Goal: Find specific page/section: Find specific page/section

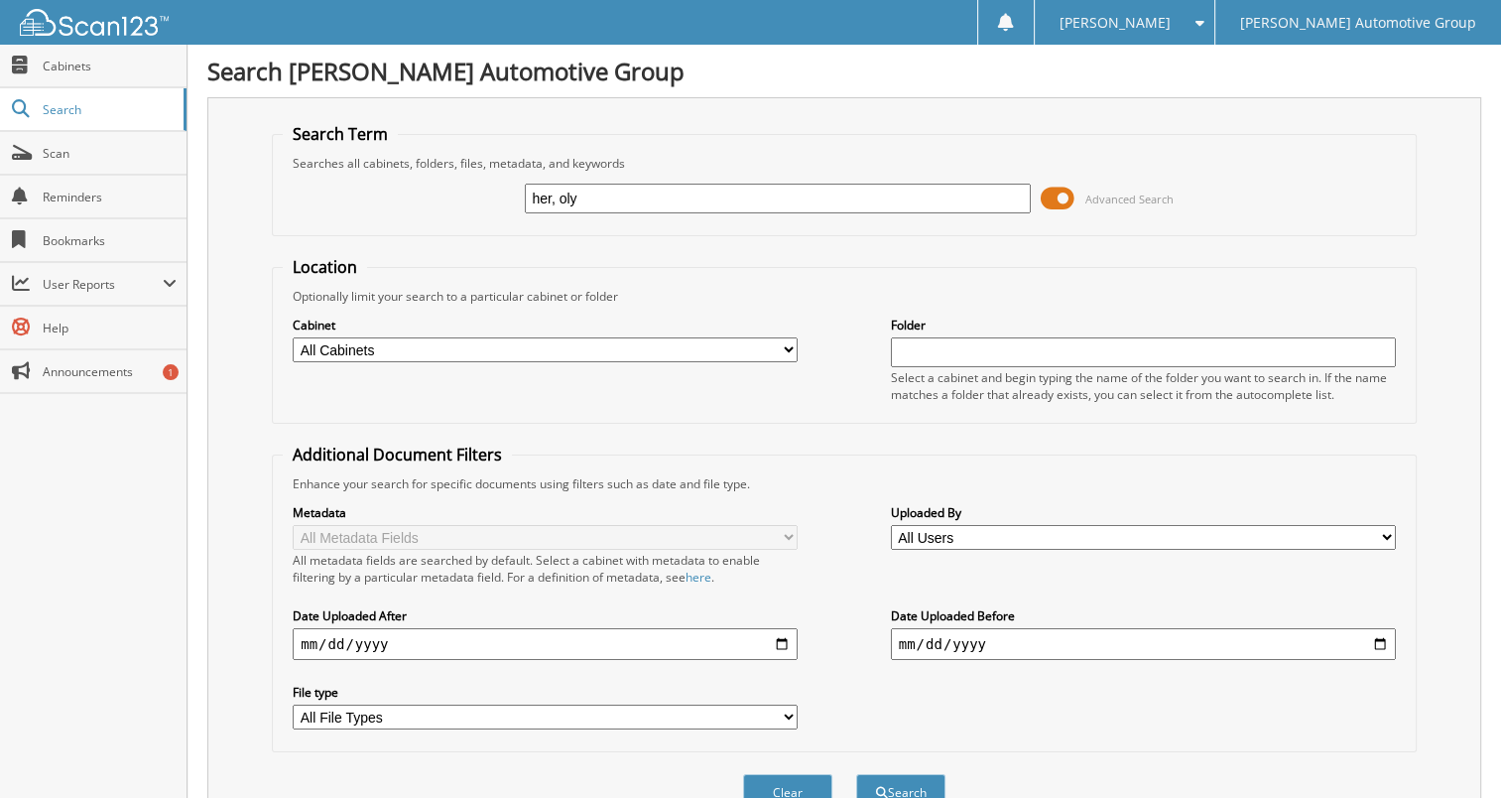
type input "her, oly"
click at [856, 774] on button "Search" at bounding box center [900, 792] width 89 height 37
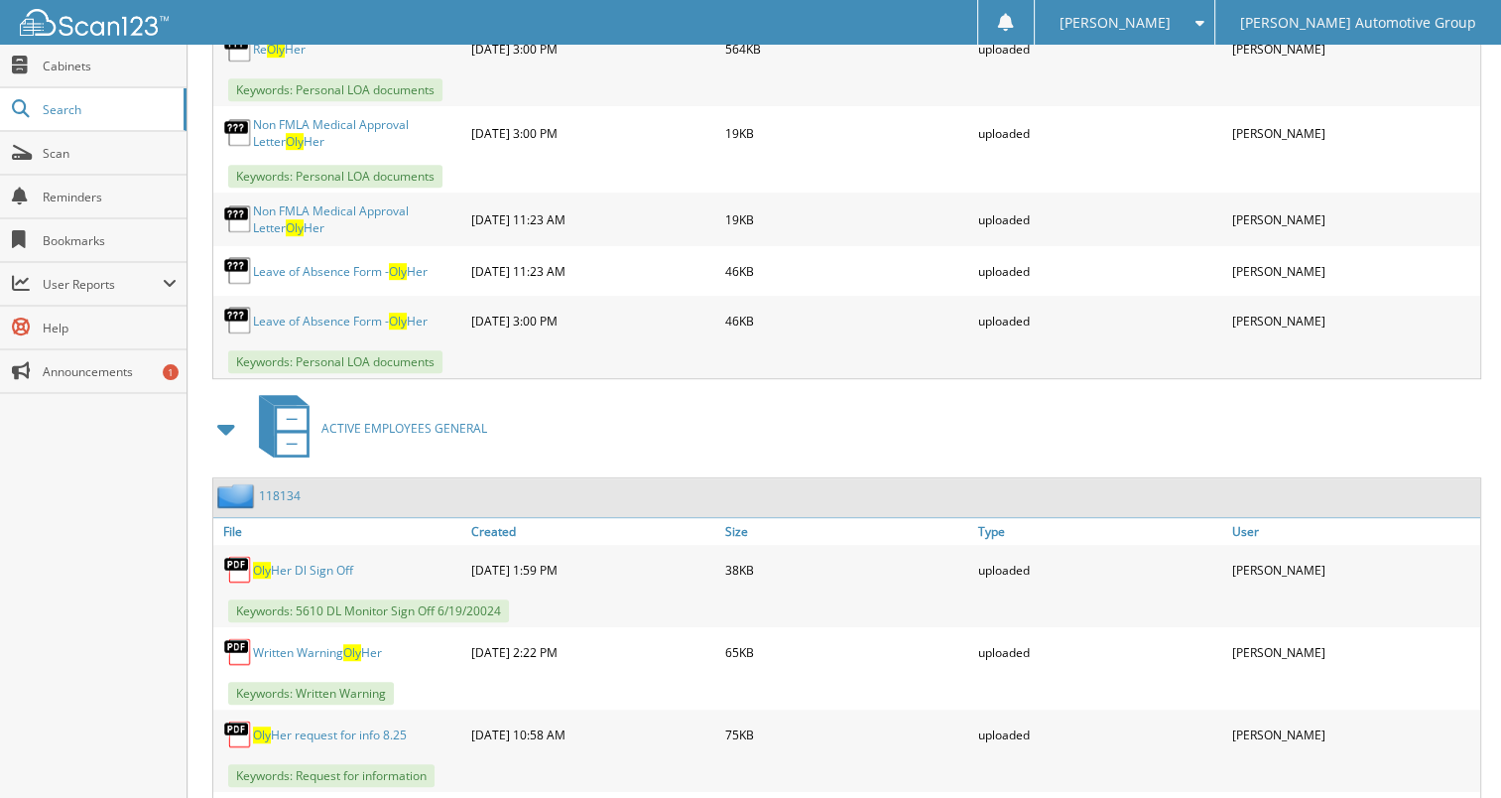
scroll to position [1075, 0]
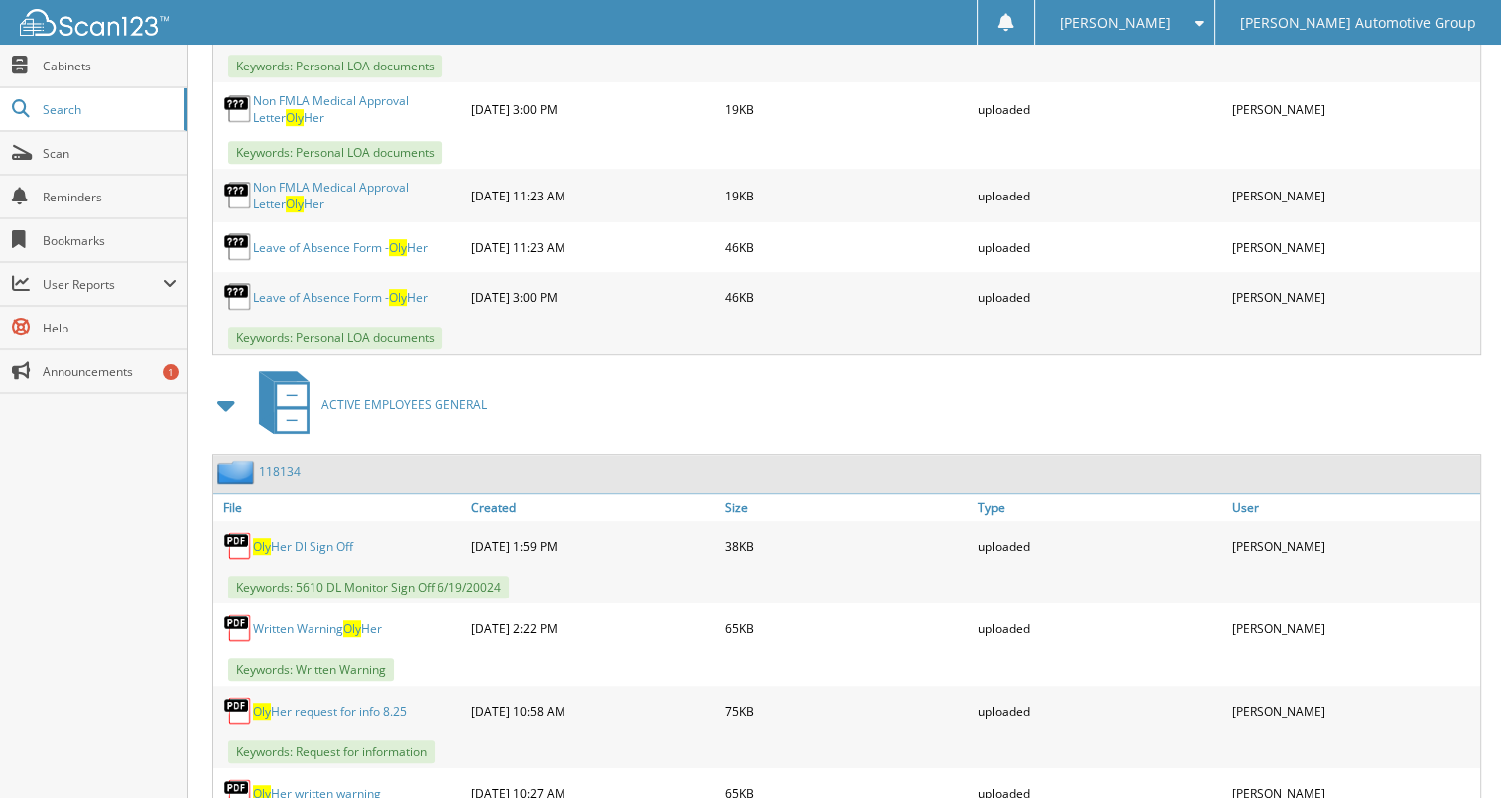
click at [278, 463] on link "118134" at bounding box center [280, 471] width 42 height 17
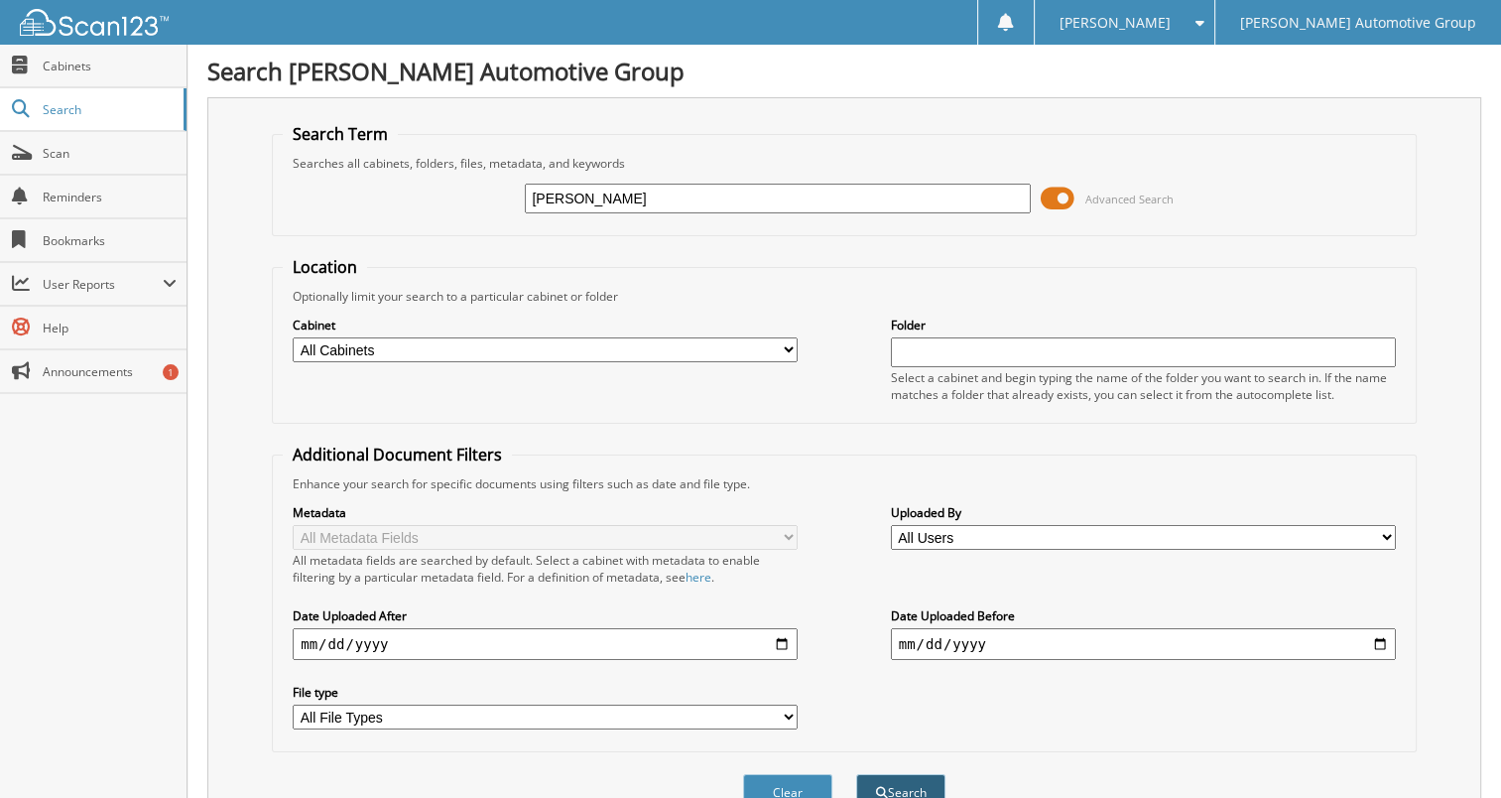
type input "[PERSON_NAME]"
click at [909, 778] on button "Search" at bounding box center [900, 792] width 89 height 37
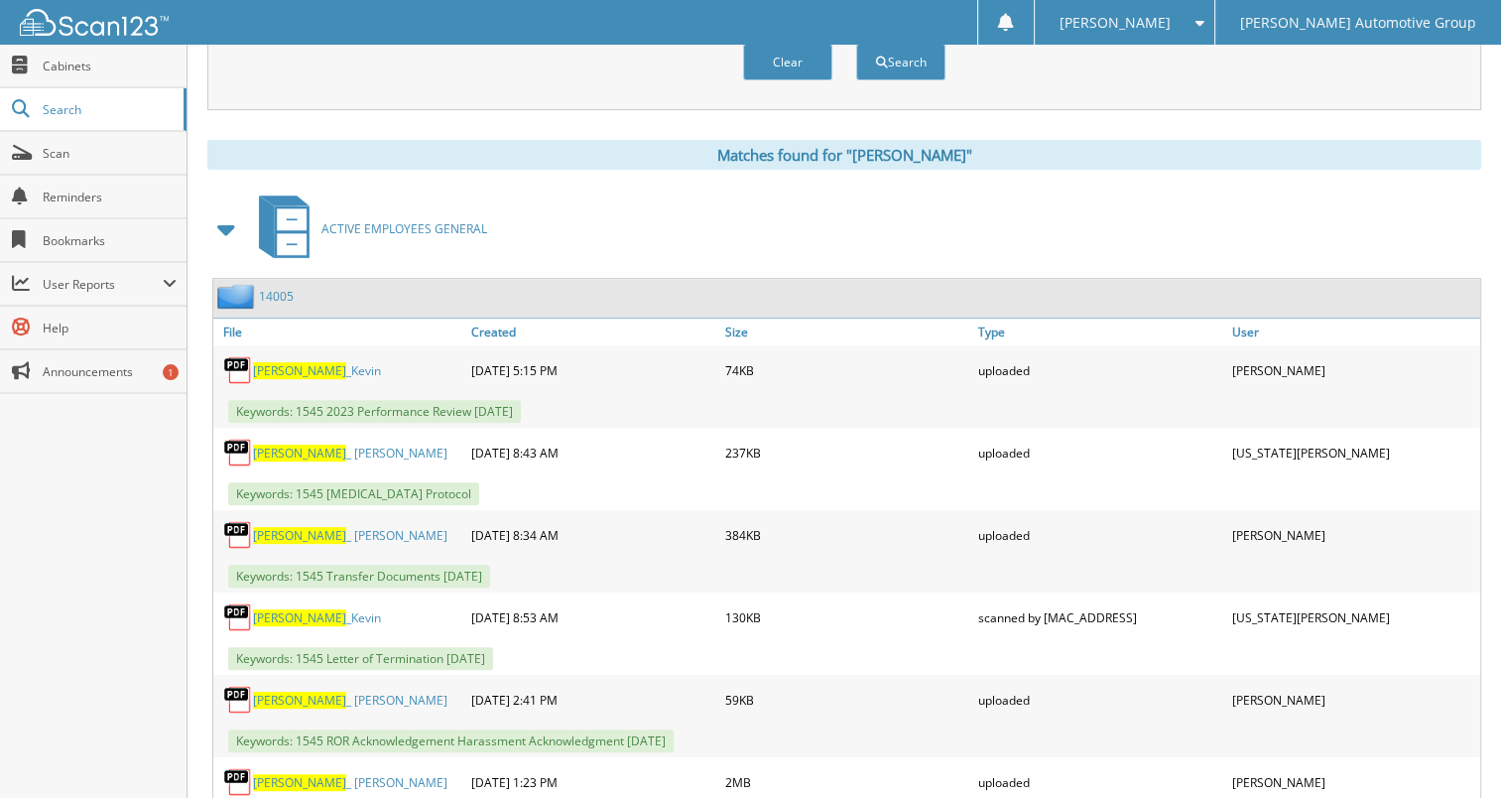
scroll to position [734, 0]
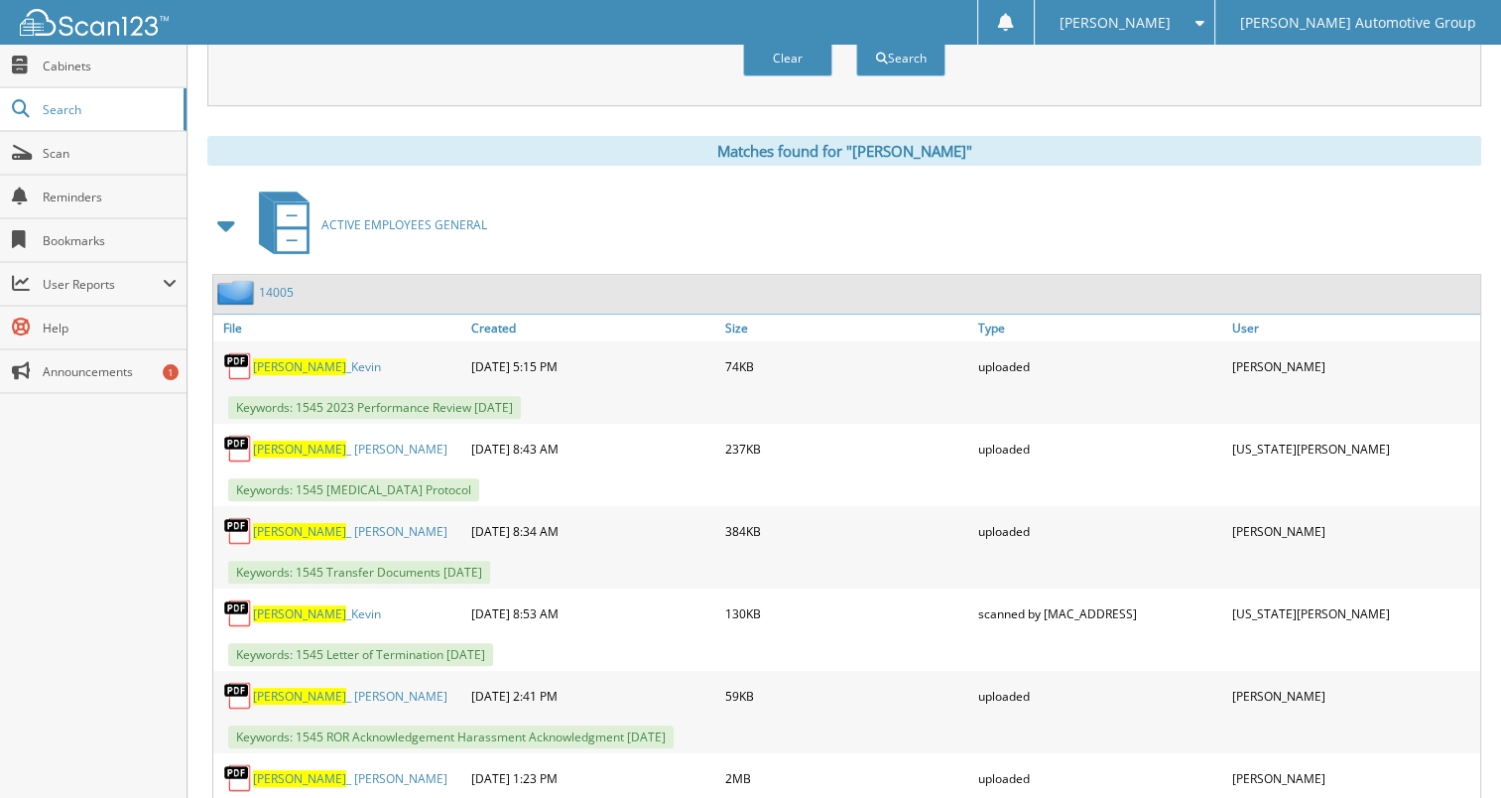
click at [270, 284] on link "14005" at bounding box center [276, 292] width 35 height 17
